Goal: Task Accomplishment & Management: Manage account settings

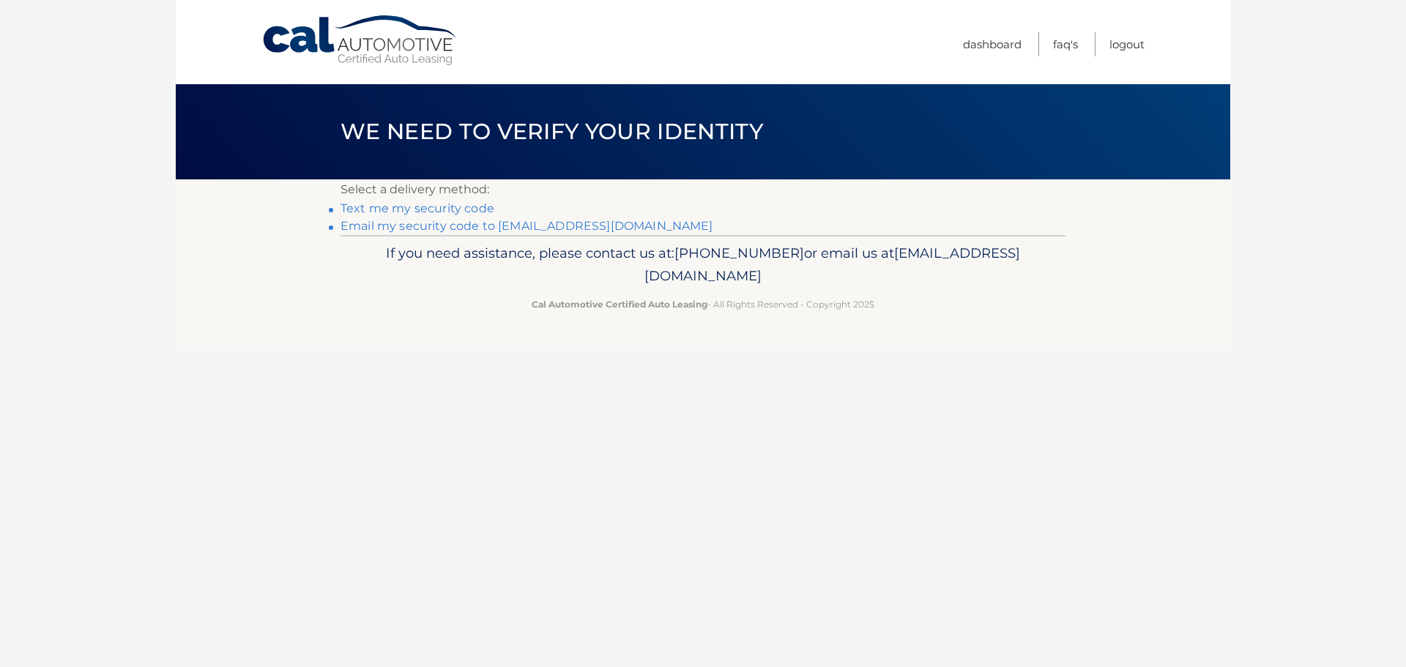
click at [442, 212] on link "Text me my security code" at bounding box center [418, 208] width 154 height 14
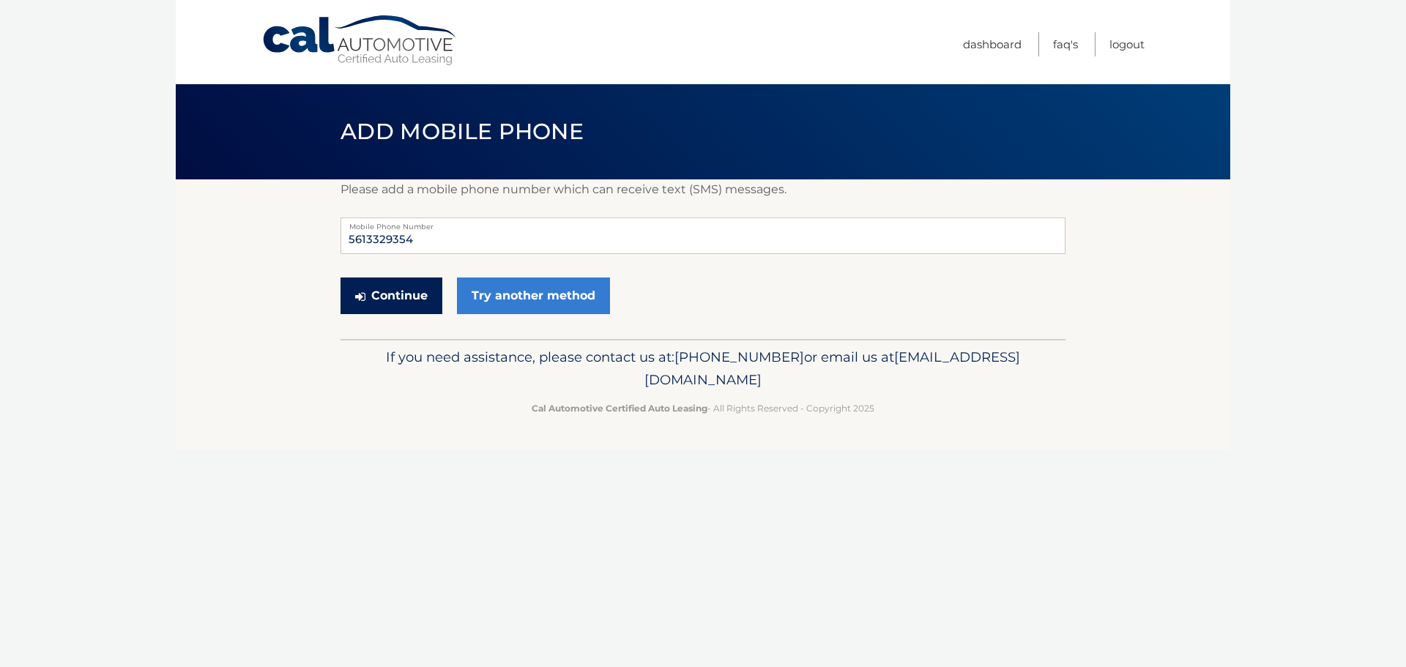
click at [385, 294] on button "Continue" at bounding box center [392, 296] width 102 height 37
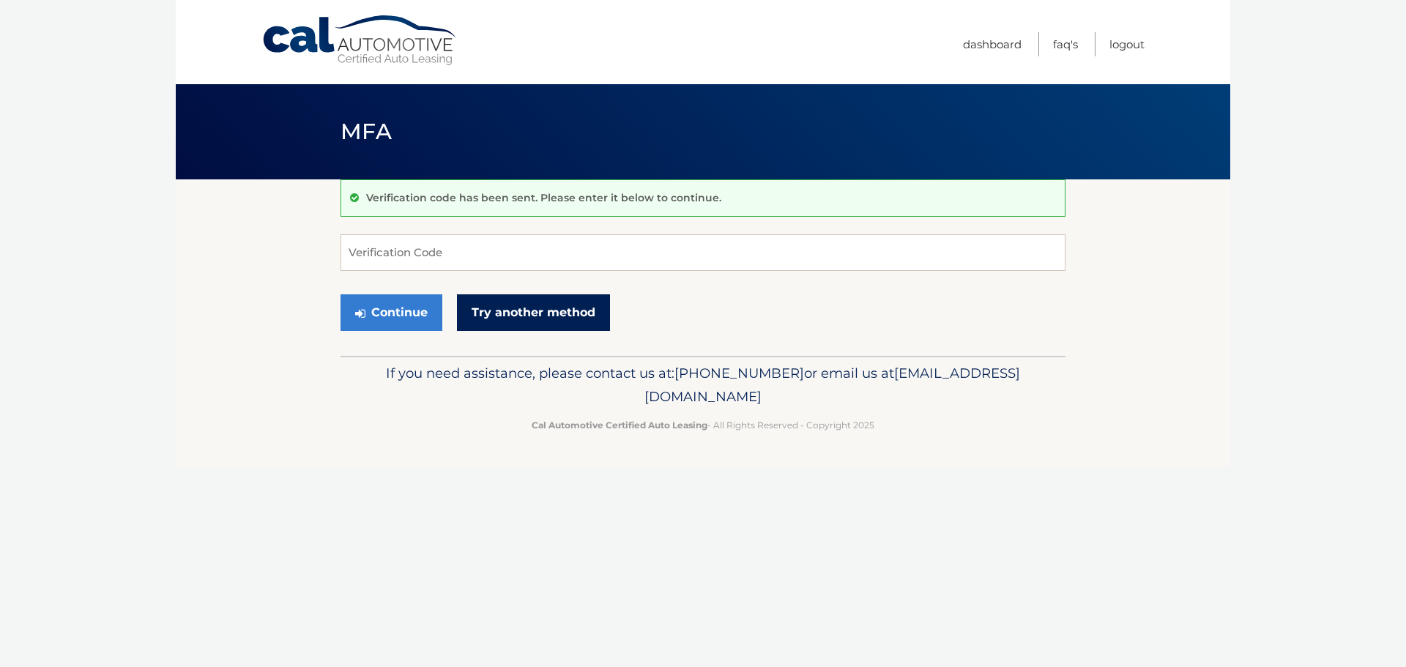
click at [499, 316] on link "Try another method" at bounding box center [533, 312] width 153 height 37
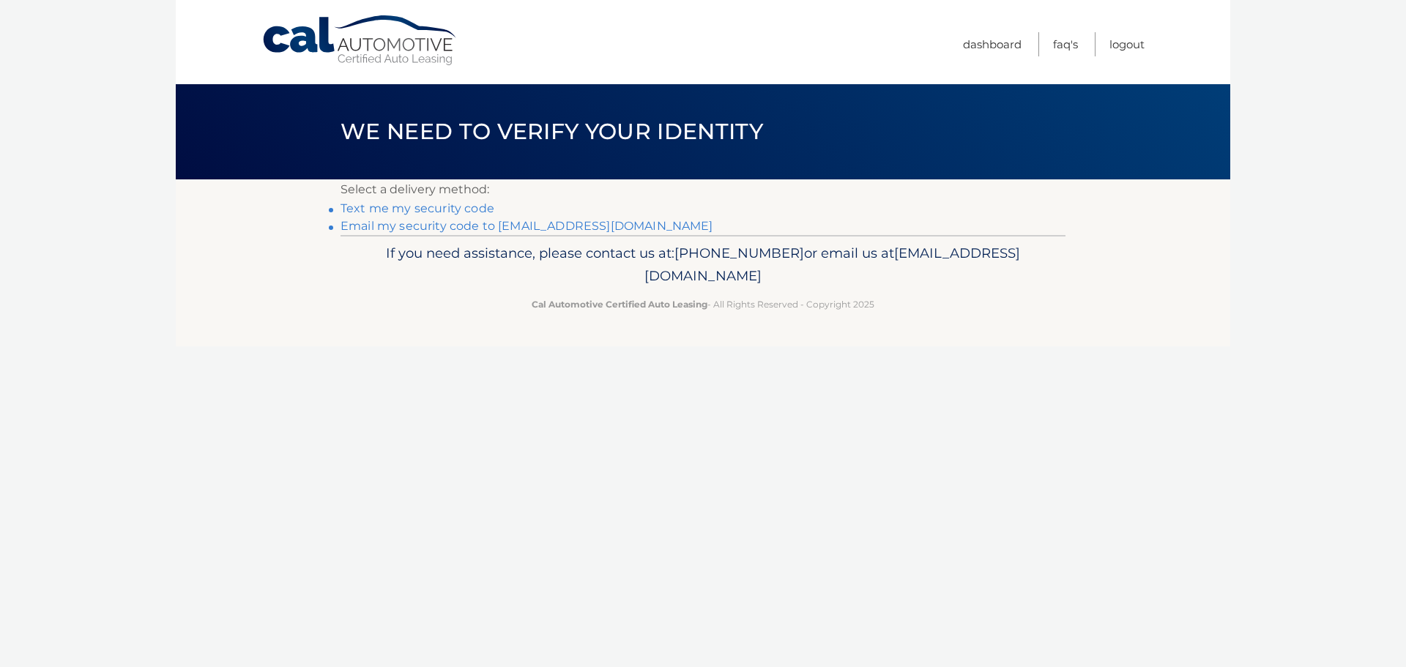
click at [431, 228] on link "Email my security code to c*****@health.fau.edu" at bounding box center [527, 226] width 373 height 14
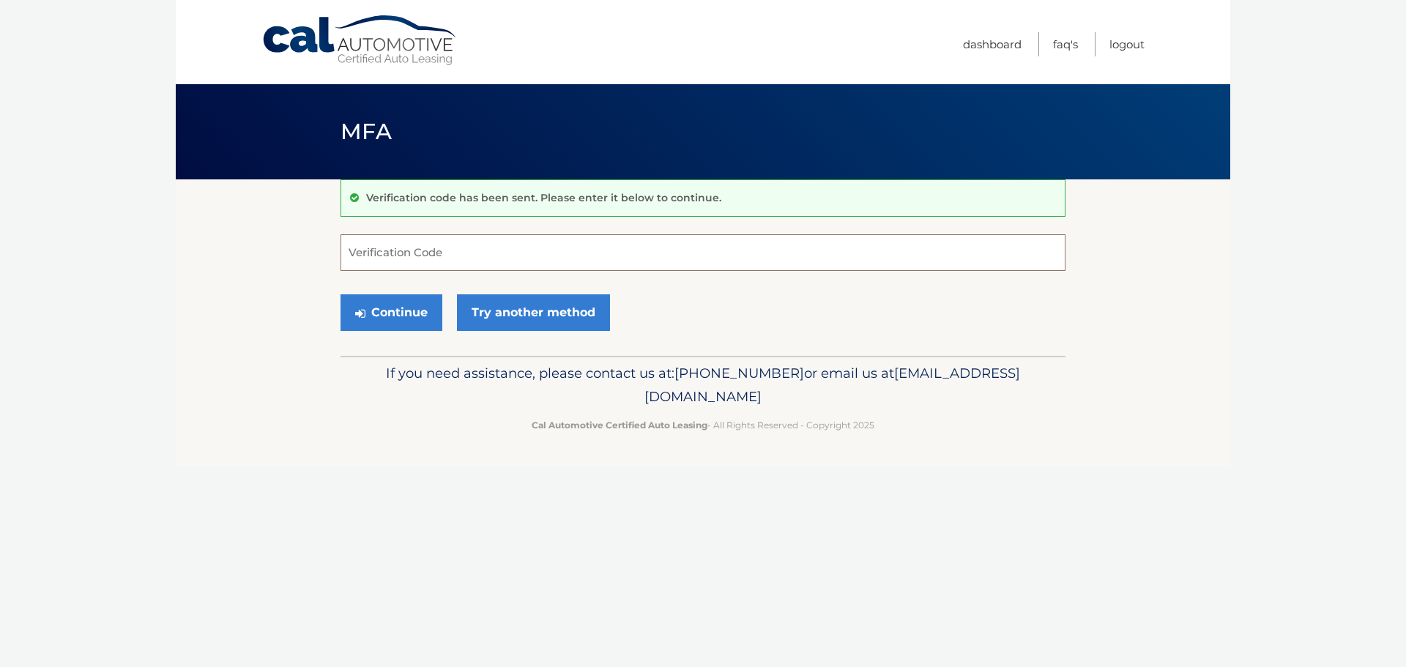
click at [487, 252] on input "Verification Code" at bounding box center [703, 252] width 725 height 37
type input "266376"
click at [341, 294] on button "Continue" at bounding box center [392, 312] width 102 height 37
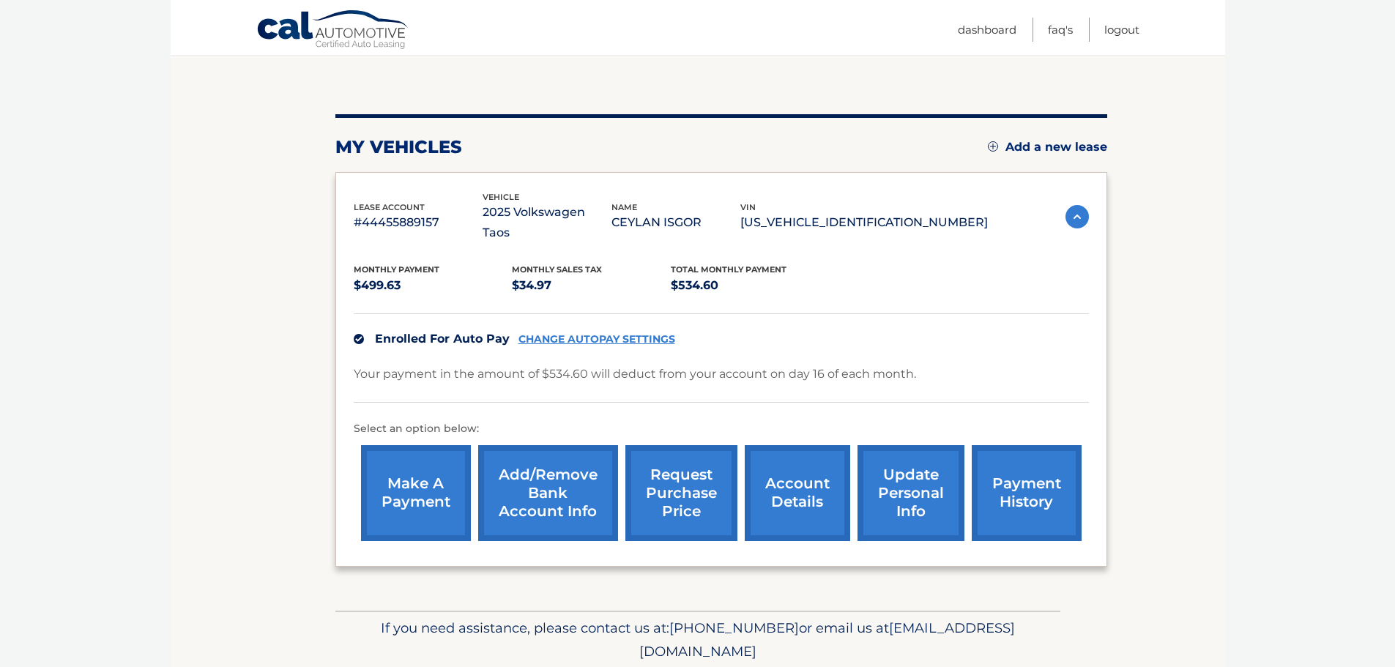
scroll to position [165, 0]
